Goal: Task Accomplishment & Management: Complete application form

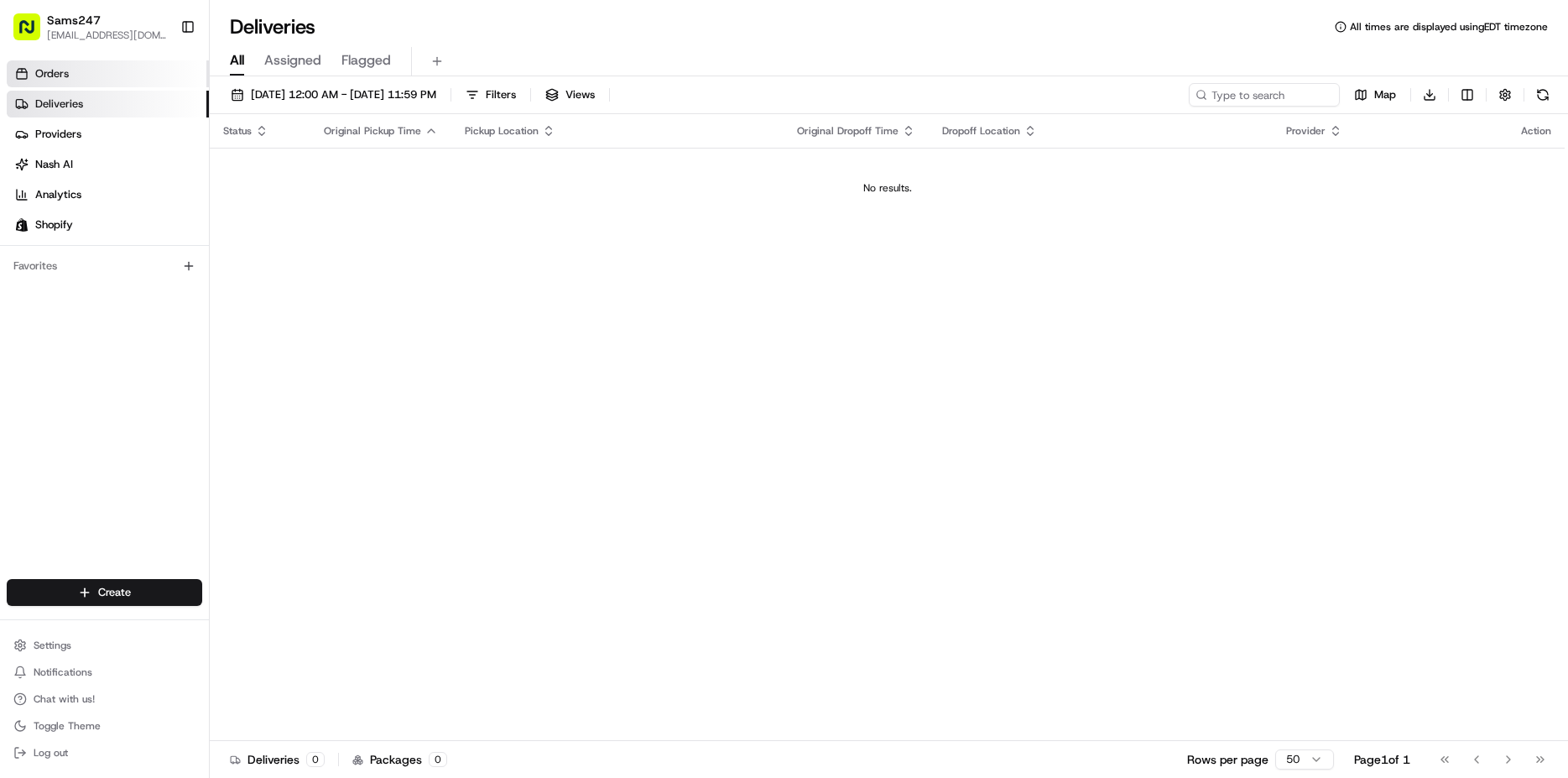
click at [55, 74] on span "Orders" at bounding box center [52, 73] width 33 height 15
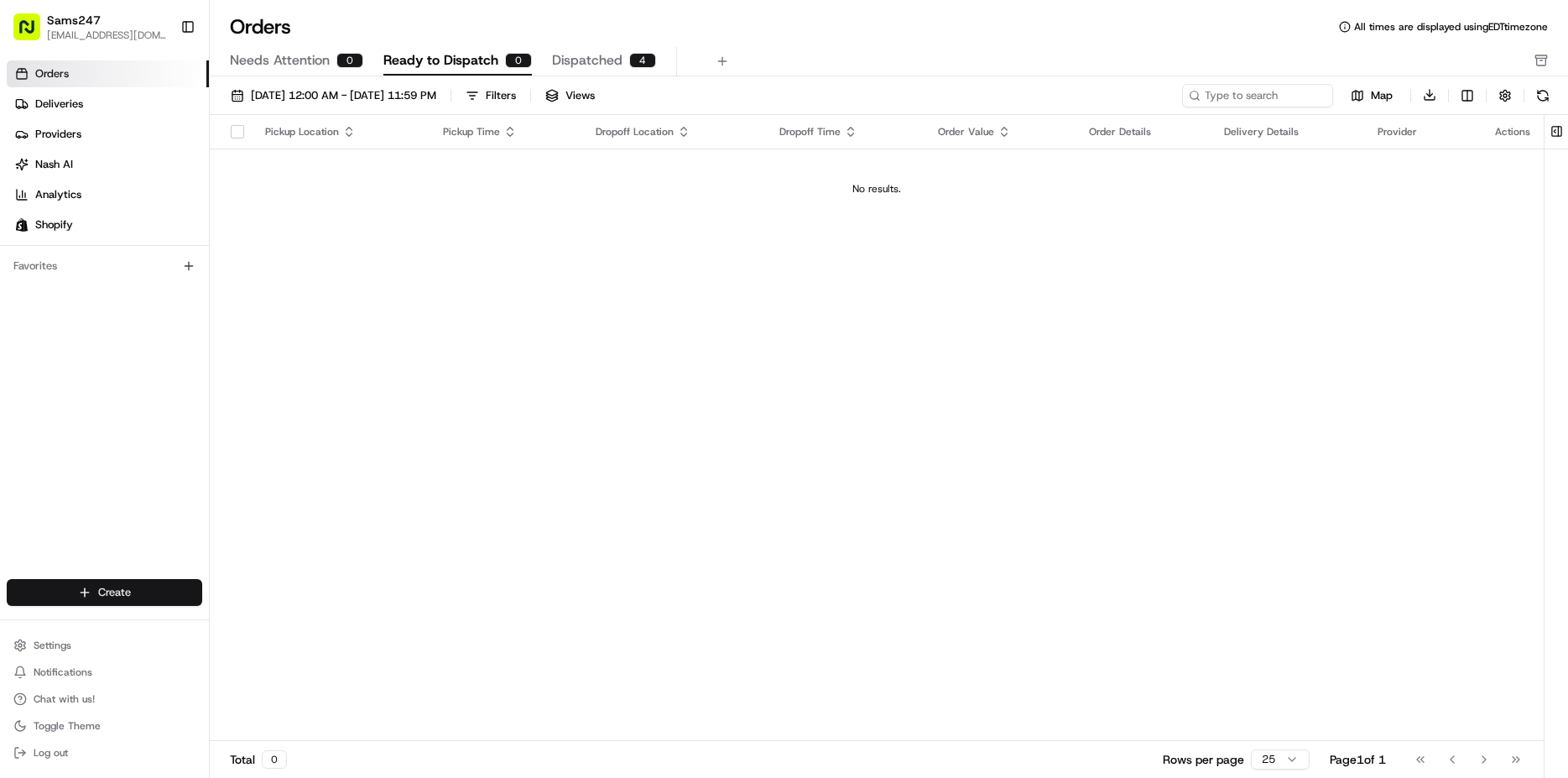
click at [155, 591] on html "Sams247 [EMAIL_ADDRESS][DOMAIN_NAME] Toggle Sidebar Orders Deliveries Providers…" at bounding box center [784, 389] width 1568 height 778
click at [312, 629] on link "Delivery" at bounding box center [303, 623] width 187 height 30
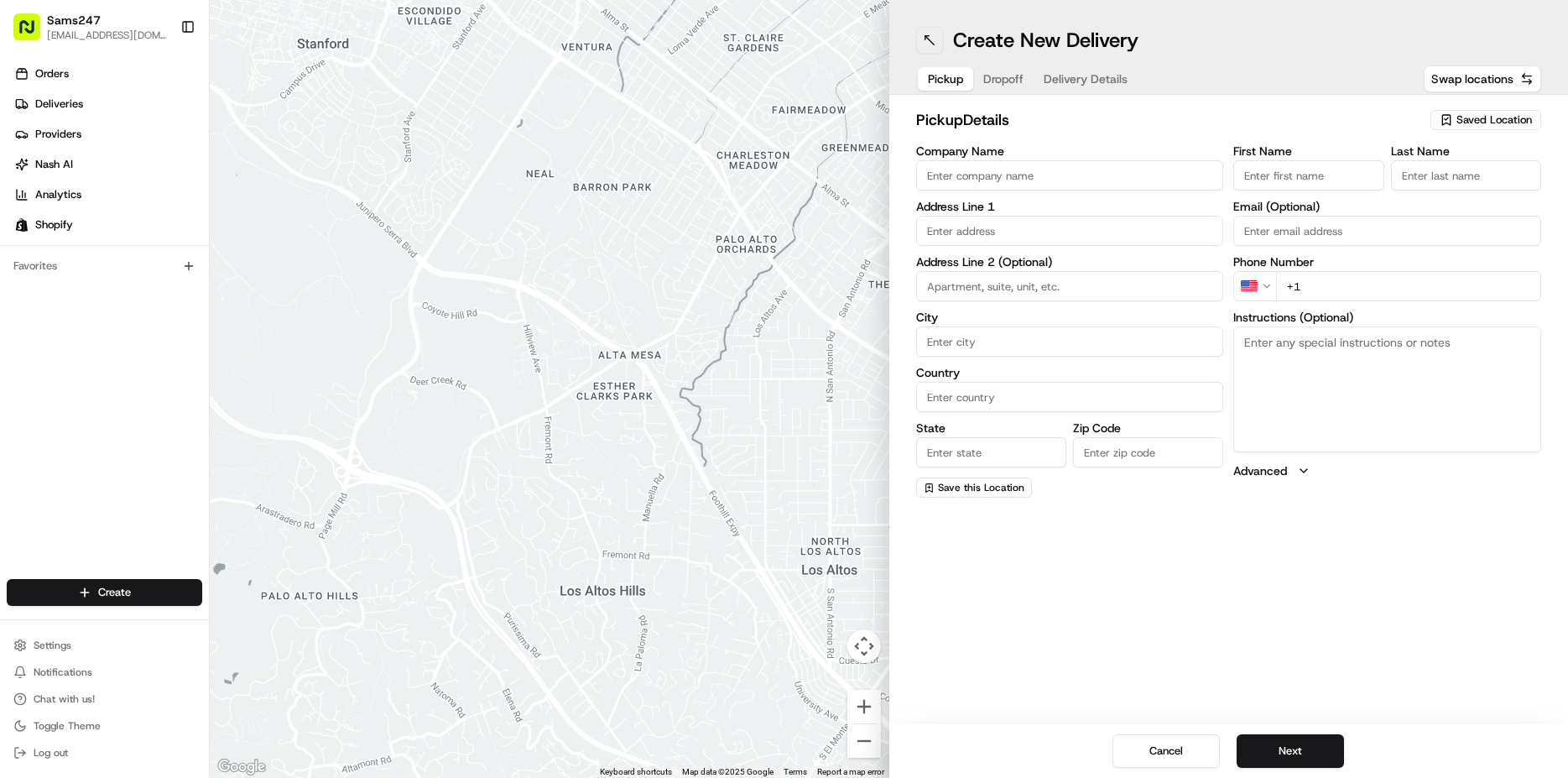
click at [939, 40] on button at bounding box center [928, 39] width 26 height 26
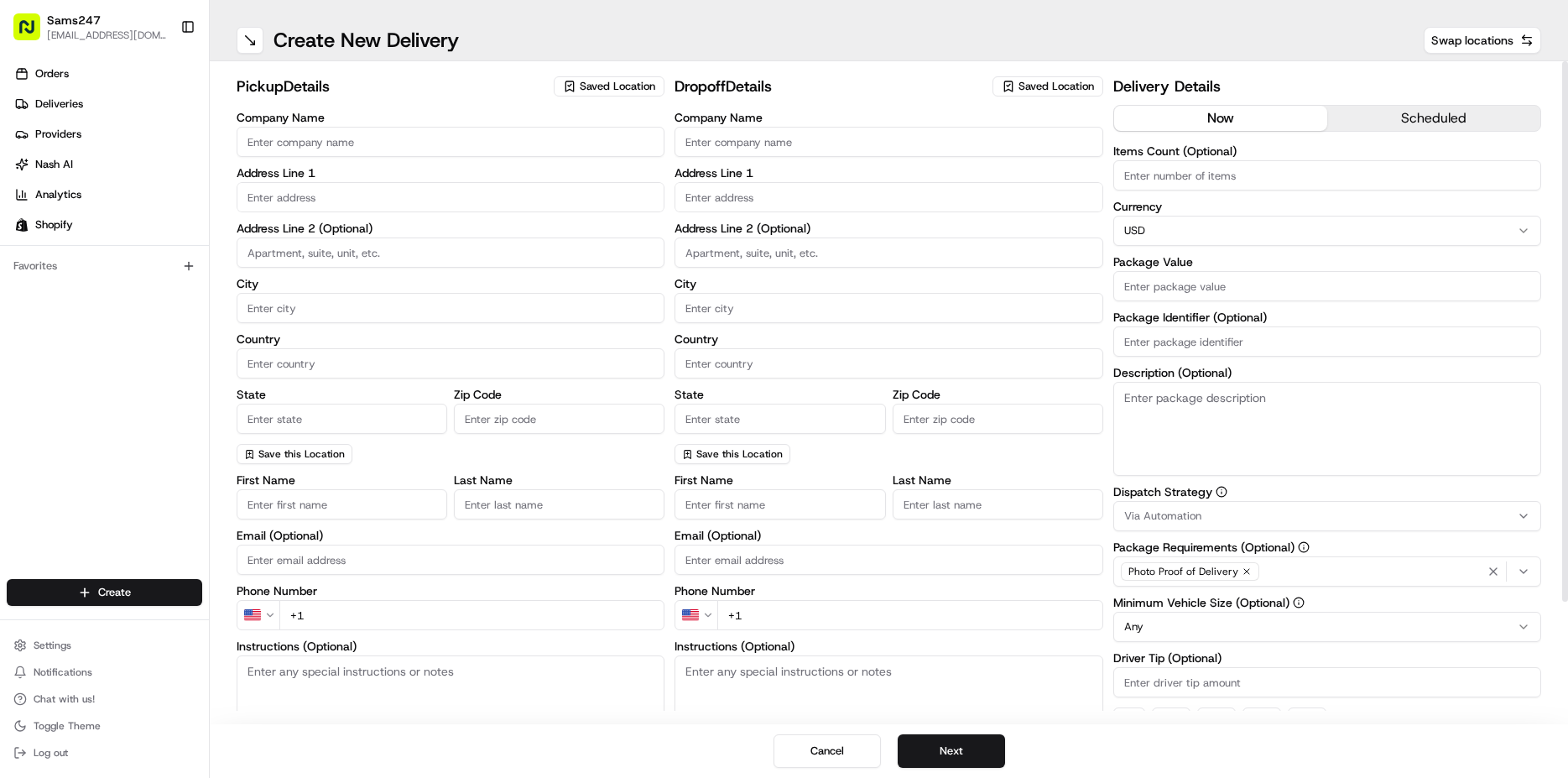
click at [587, 86] on span "Saved Location" at bounding box center [617, 86] width 75 height 15
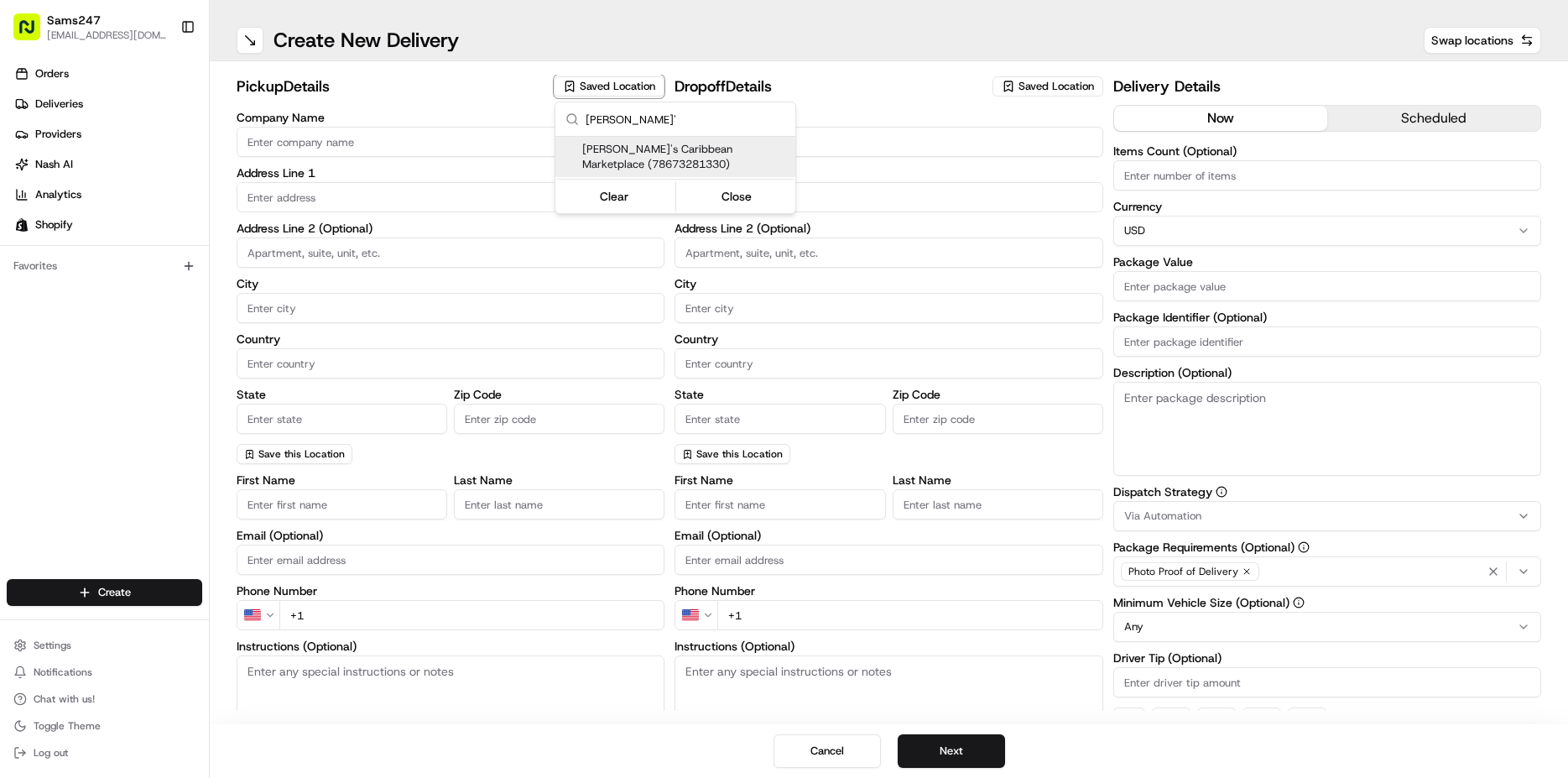
type input "[PERSON_NAME]'"
click at [629, 154] on span "[PERSON_NAME]'s Caribbean Marketplace (78673281330)" at bounding box center [686, 157] width 207 height 30
type input "[PERSON_NAME]'s Caribbean Marketplace"
type input "[STREET_ADDRESS]"
type input "[GEOGRAPHIC_DATA]"
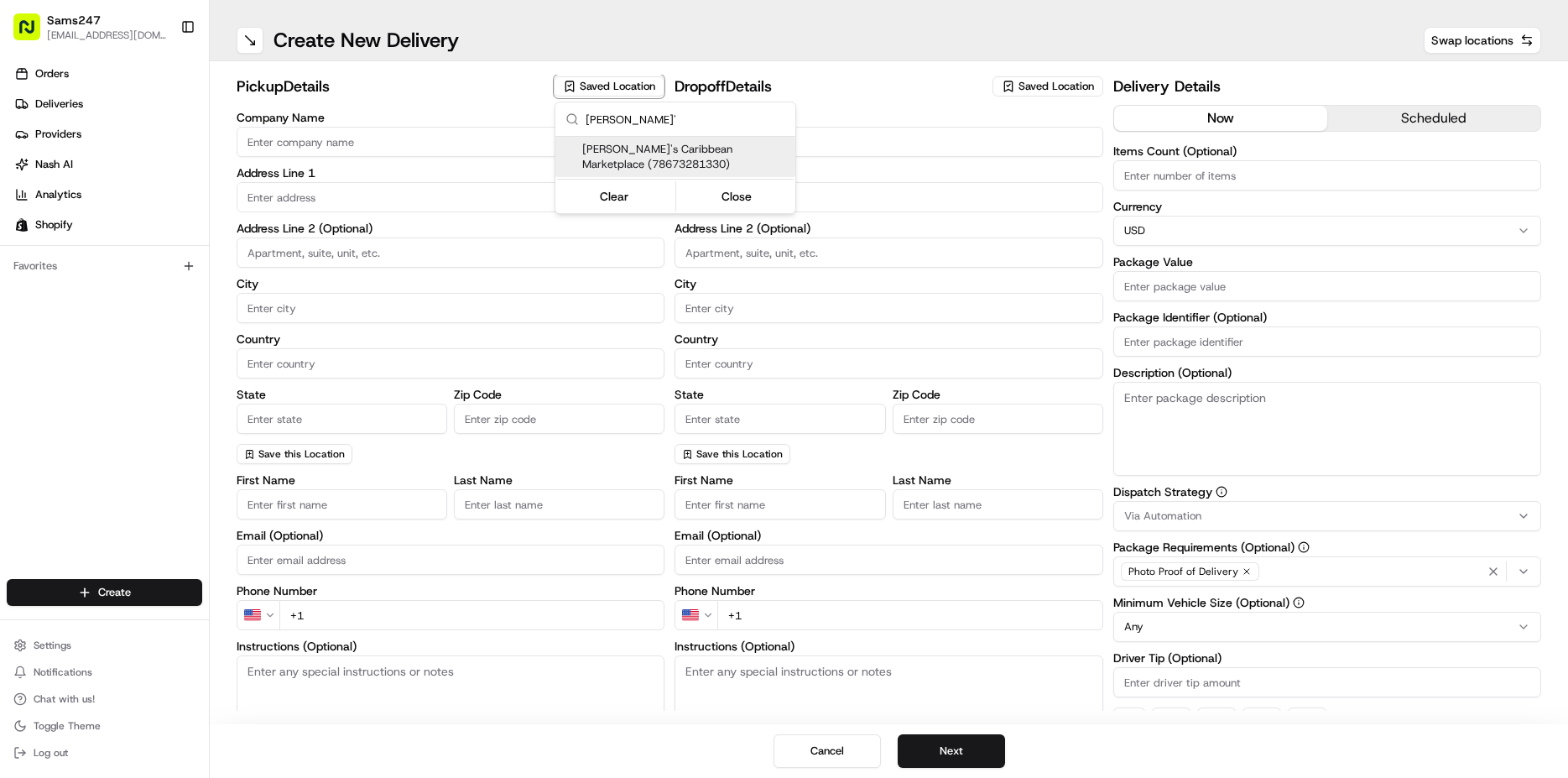
type input "US"
type input "NY"
type input "11552"
type input "[EMAIL_ADDRESS][DOMAIN_NAME]"
type input "[PHONE_NUMBER]"
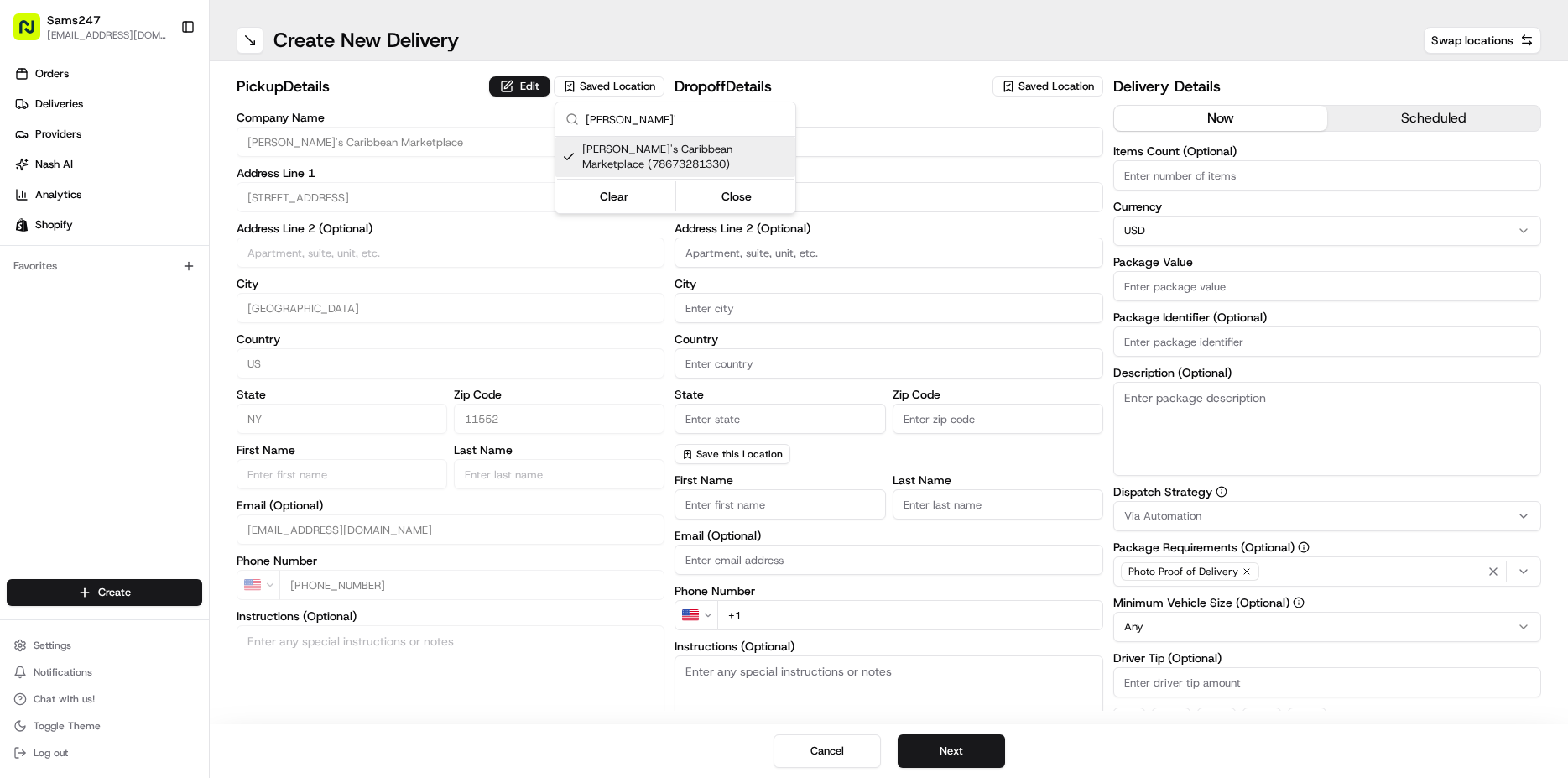
click at [870, 74] on html "Sams247 [EMAIL_ADDRESS][DOMAIN_NAME] Toggle Sidebar Orders Deliveries Providers…" at bounding box center [784, 389] width 1568 height 778
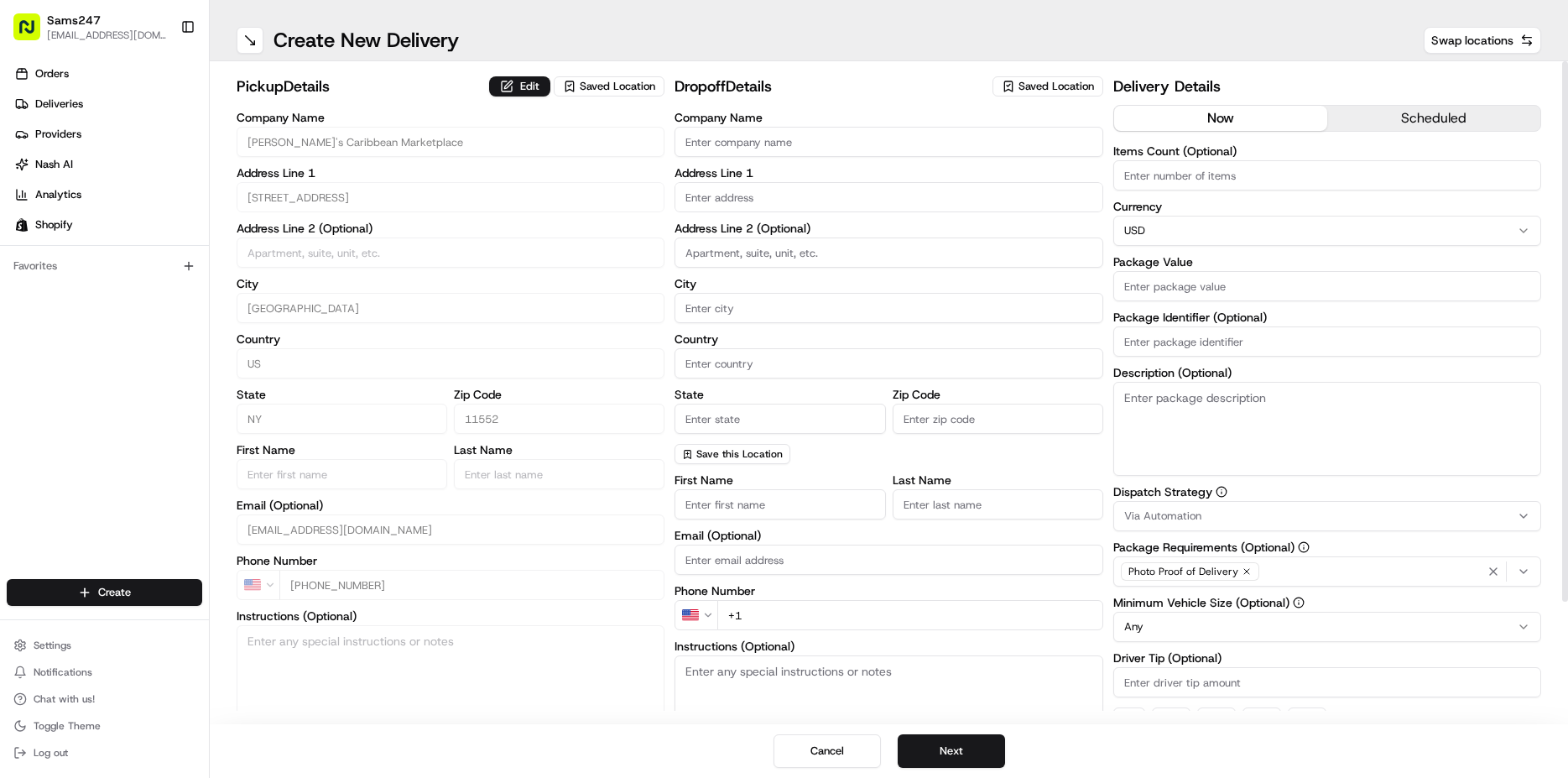
click at [821, 157] on div "Company Name Address Line 1 Address Line 2 (Optional) City Country State Zip Co…" at bounding box center [888, 288] width 428 height 353
click at [832, 134] on input "Company Name" at bounding box center [888, 141] width 428 height 30
click at [749, 141] on input "Company Name" at bounding box center [888, 141] width 428 height 30
type input "M"
click at [1057, 86] on span "Saved Location" at bounding box center [1056, 86] width 75 height 15
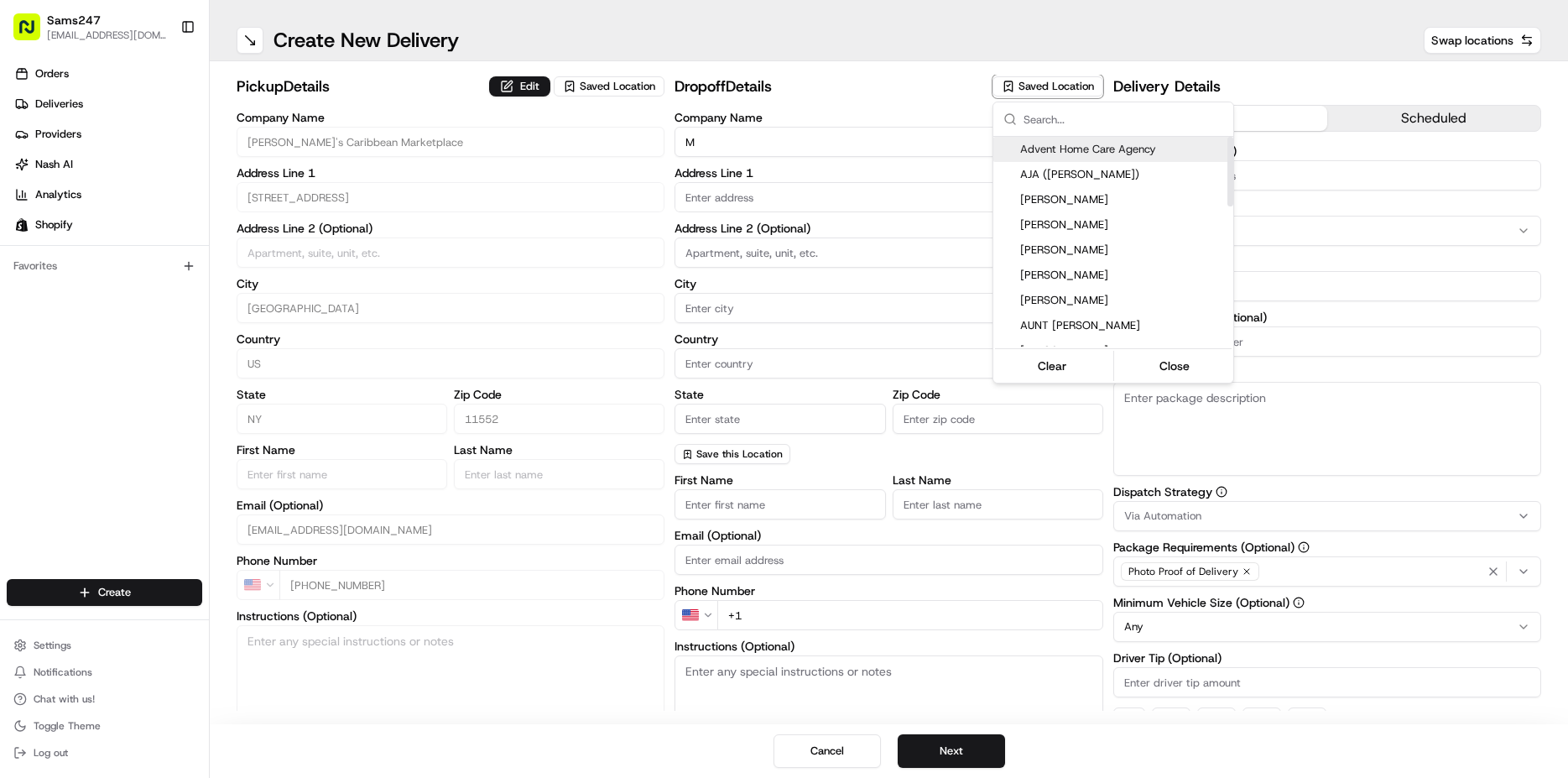
click at [1037, 115] on input "text" at bounding box center [1123, 120] width 200 height 33
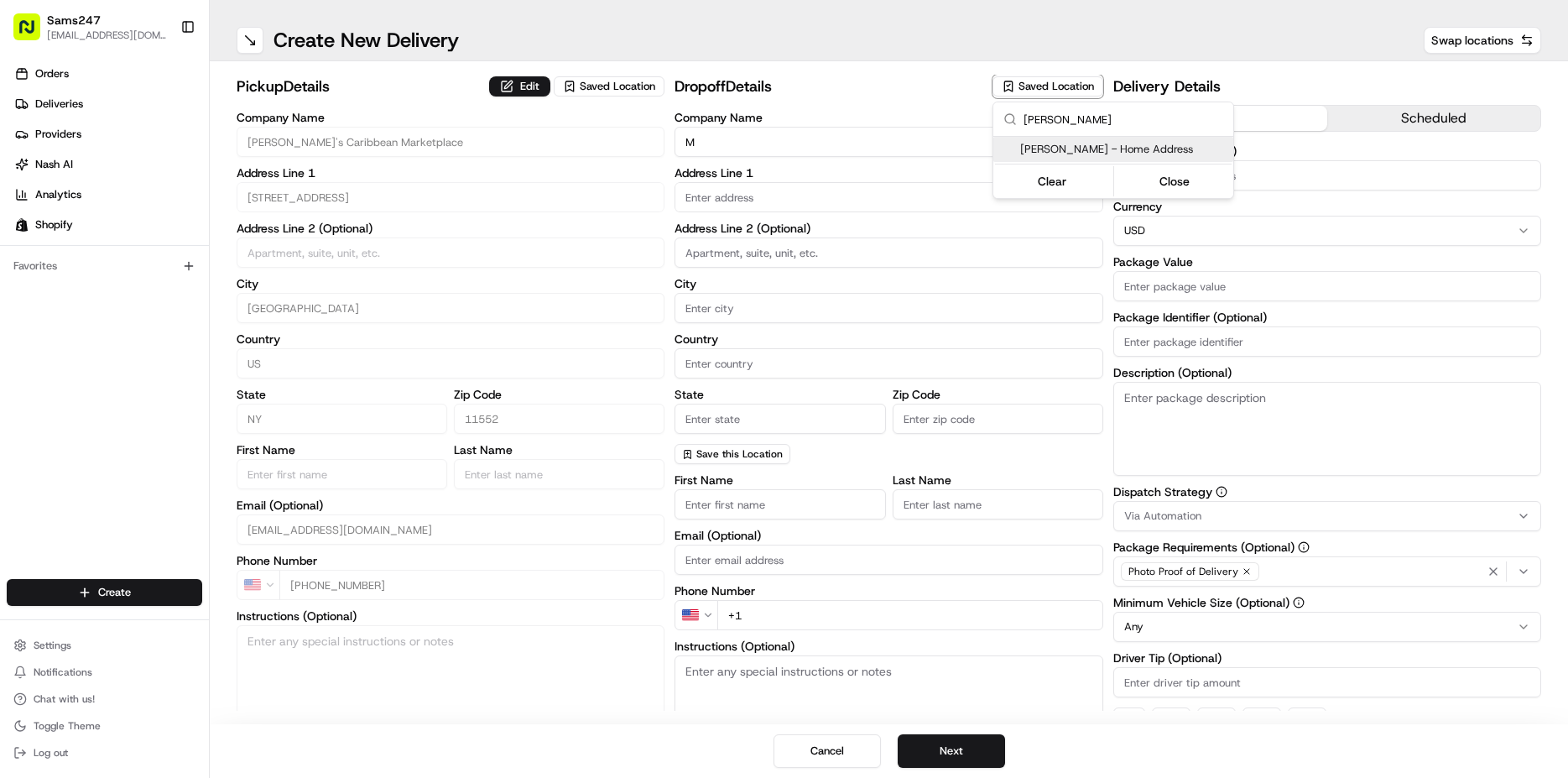
type input "[PERSON_NAME]"
click at [1078, 144] on span "[PERSON_NAME] - Home Address" at bounding box center [1123, 149] width 207 height 15
type input "[PERSON_NAME] - Home Address"
type input "[PERSON_NAME]"
type input "US"
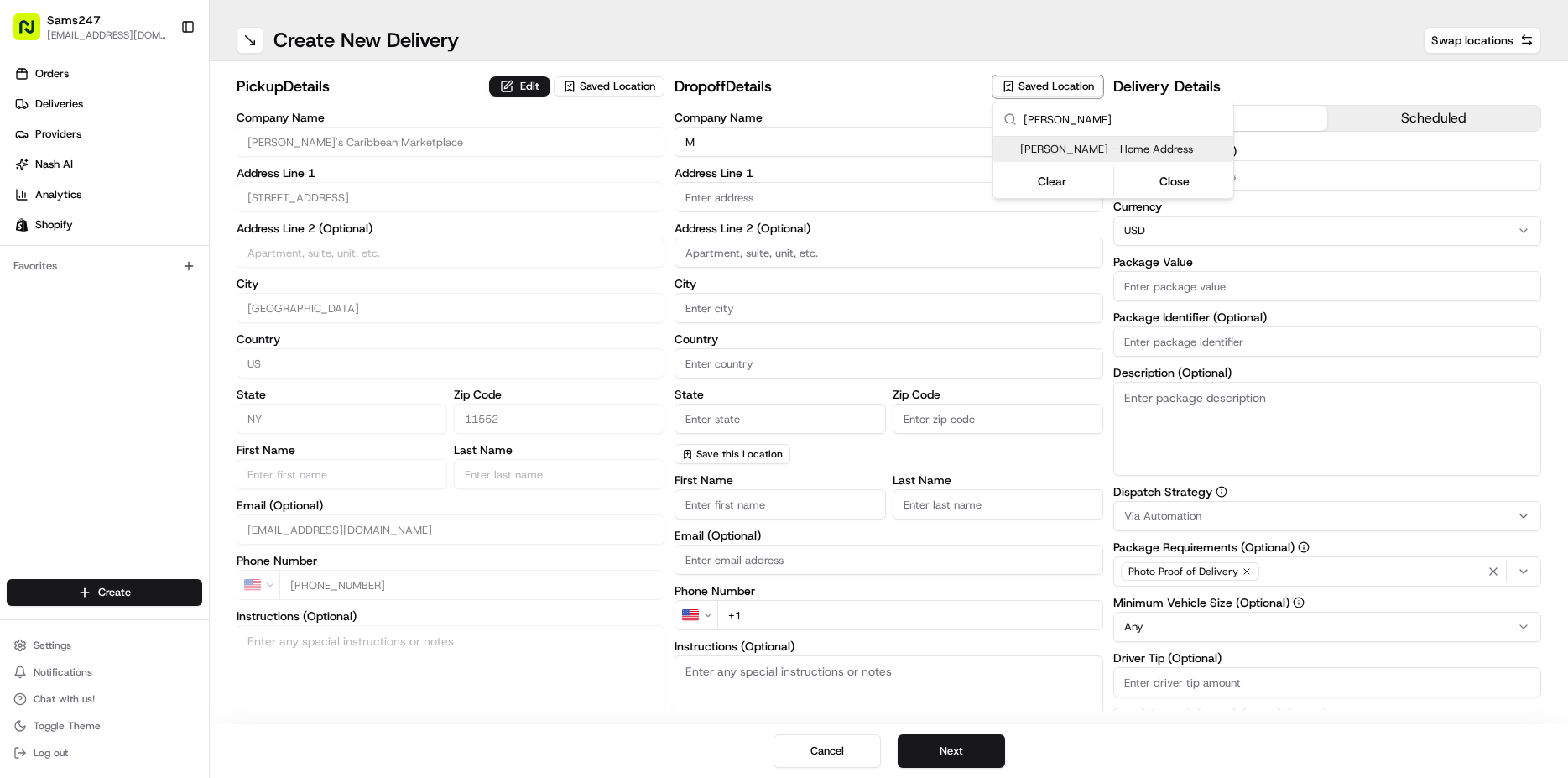
type input "NY"
type input "11575"
type input "[PERSON_NAME]"
type input "[PHONE_NUMBER]"
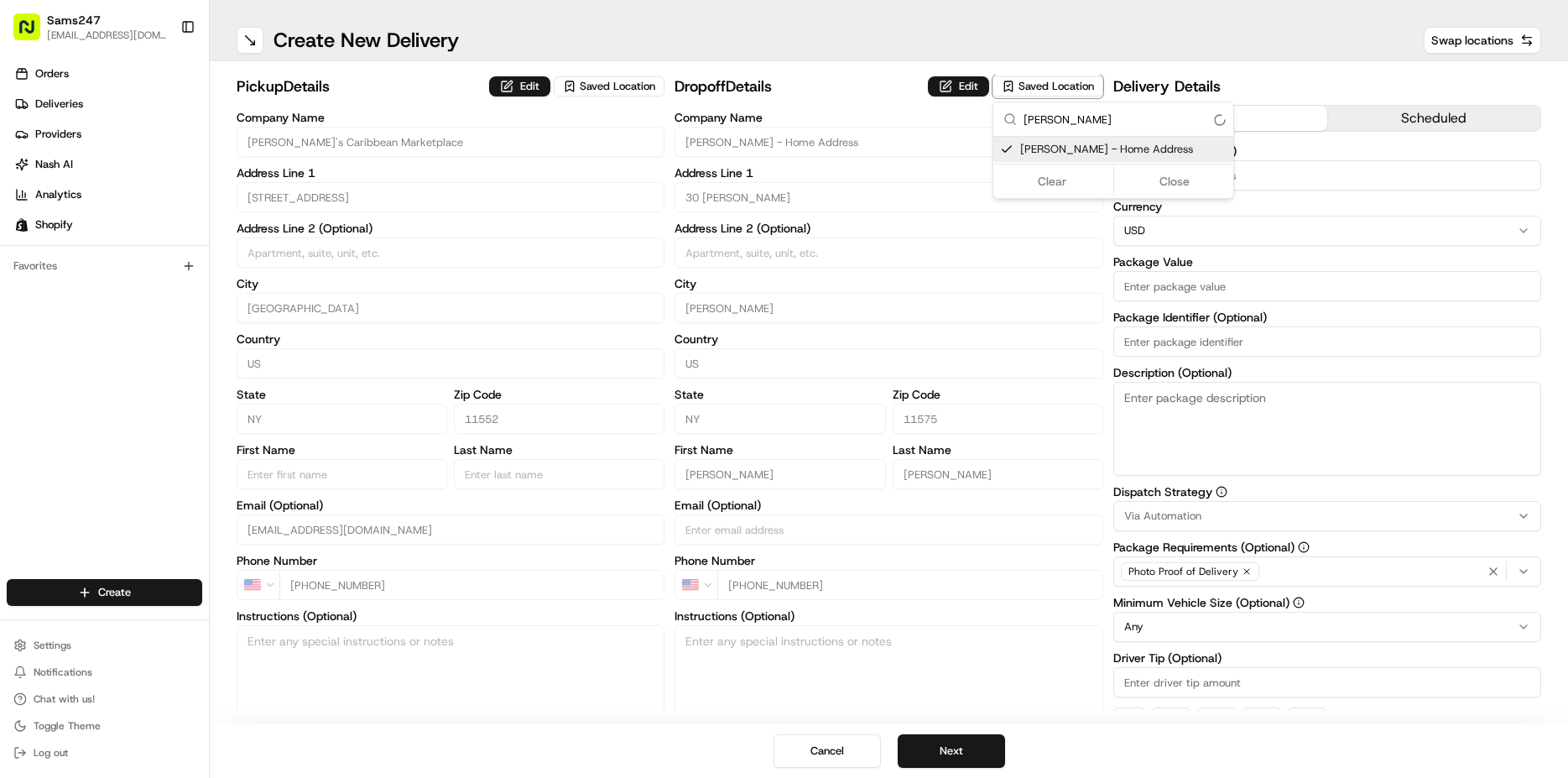
type input "30 [PERSON_NAME]"
click at [1175, 172] on button "Close" at bounding box center [1174, 181] width 115 height 24
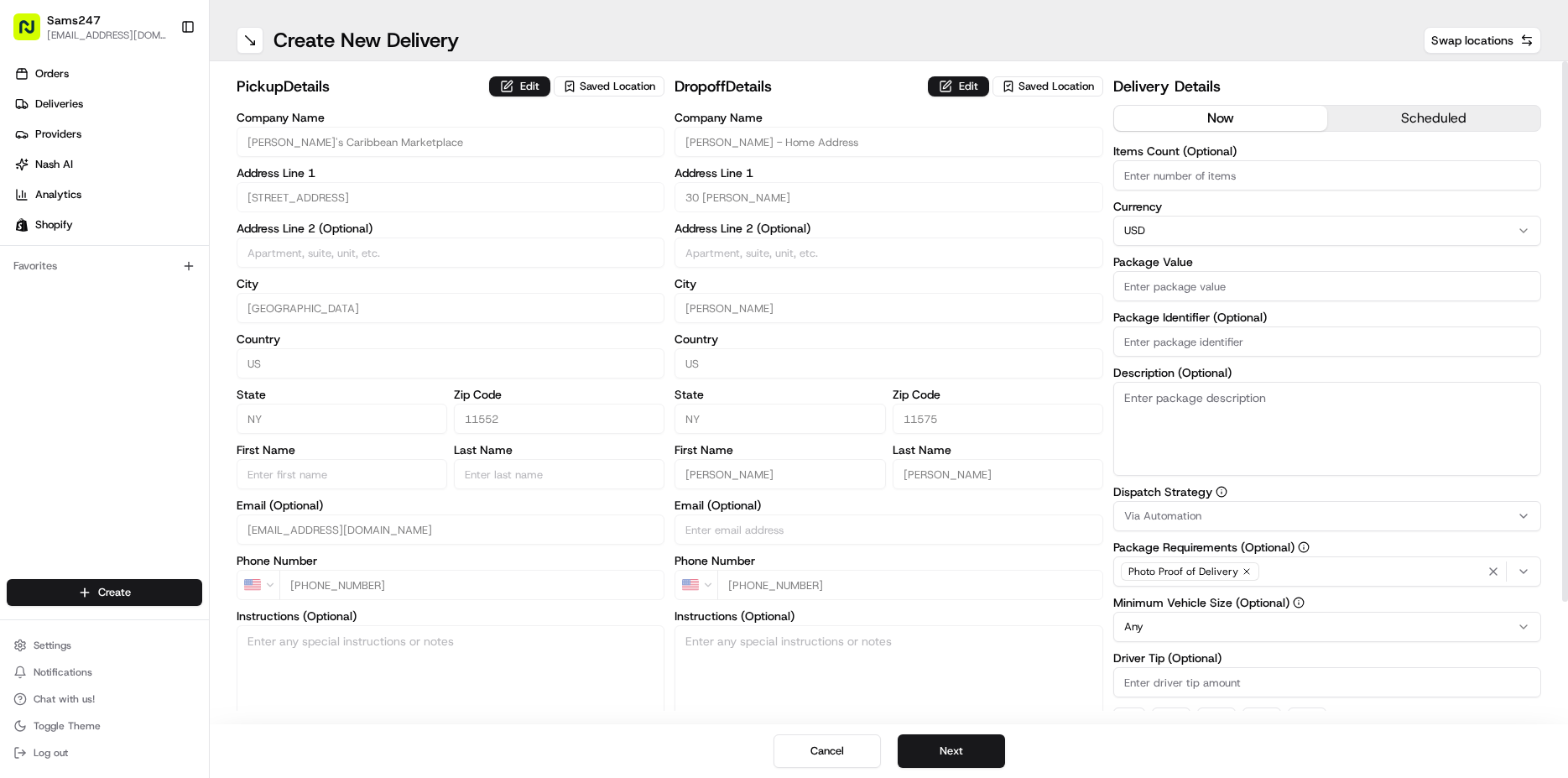
click at [1173, 171] on input "Items Count (Optional)" at bounding box center [1327, 175] width 428 height 30
type input "7"
